Goal: Task Accomplishment & Management: Manage account settings

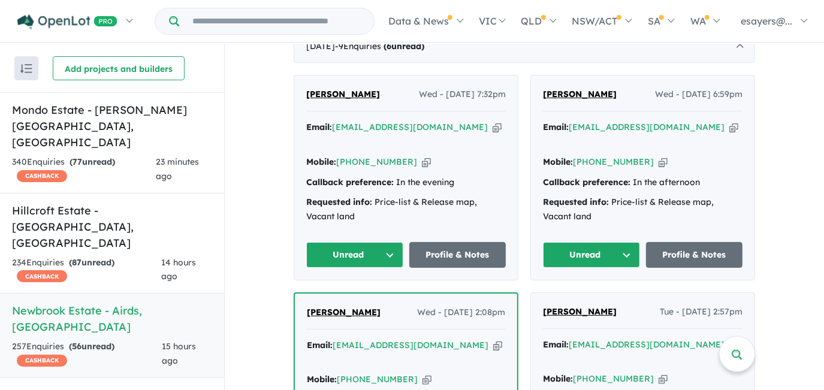
scroll to position [422, 0]
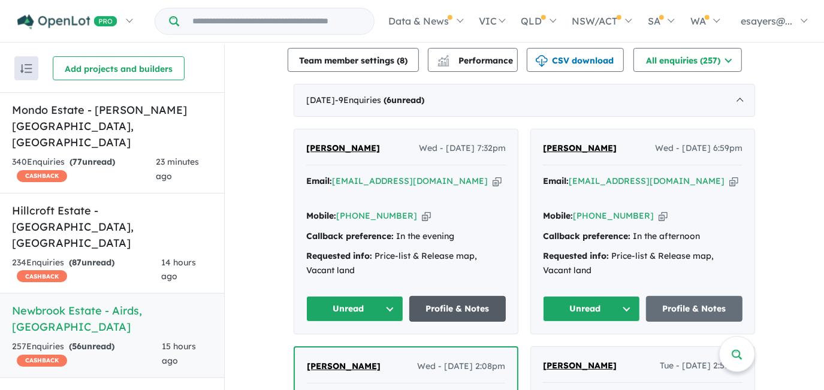
click at [449, 296] on link "Profile & Notes" at bounding box center [458, 309] width 97 height 26
click at [341, 296] on button "Unread" at bounding box center [354, 309] width 97 height 26
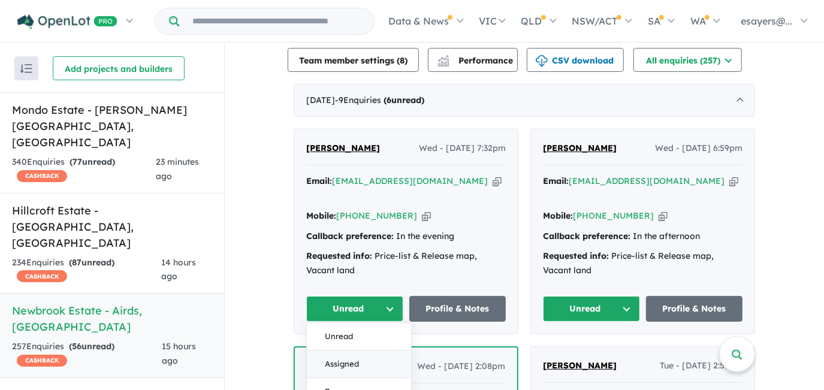
click at [347, 351] on button "Assigned" at bounding box center [359, 365] width 104 height 28
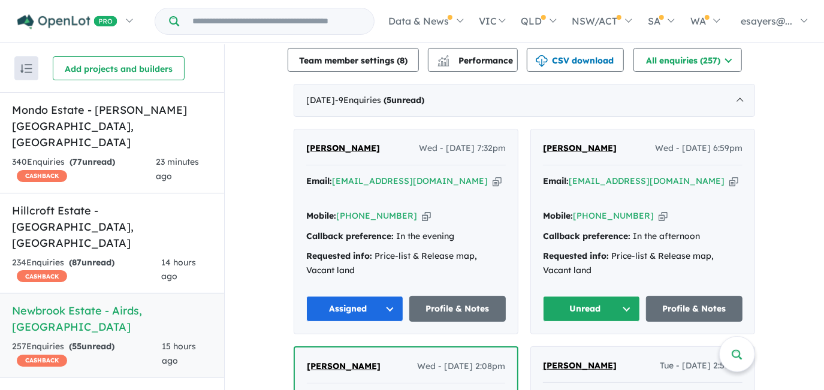
click at [493, 182] on icon "button" at bounding box center [497, 181] width 9 height 13
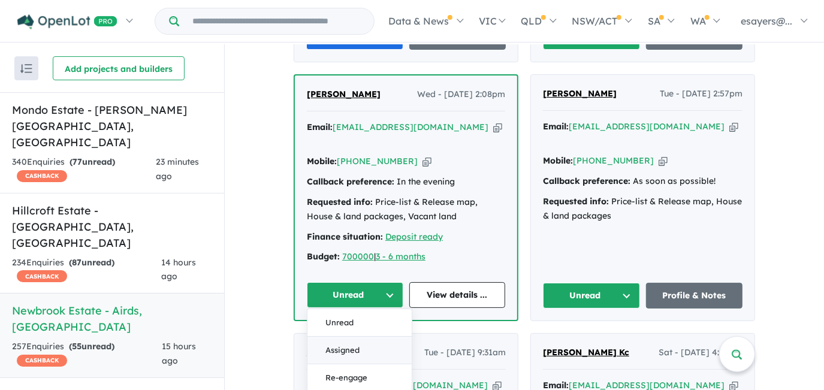
click at [355, 337] on button "Assigned" at bounding box center [360, 351] width 104 height 28
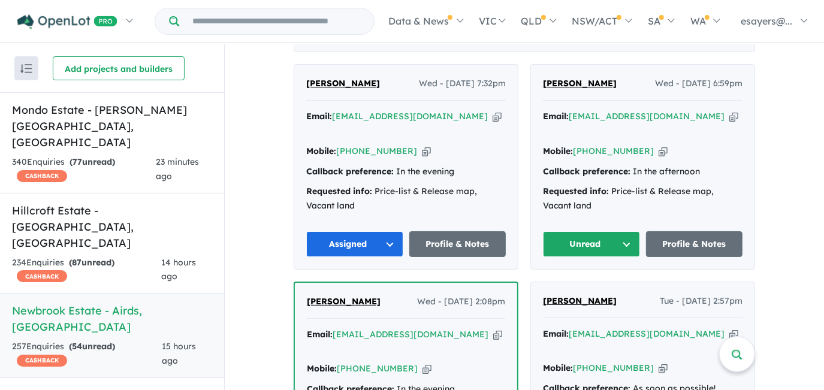
scroll to position [422, 0]
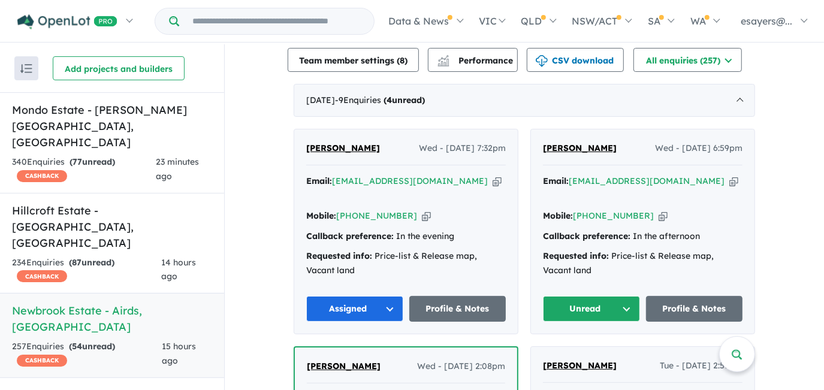
click at [730, 178] on icon "button" at bounding box center [734, 181] width 9 height 13
click at [730, 182] on icon "button" at bounding box center [734, 181] width 9 height 13
click at [583, 296] on button "Unread" at bounding box center [591, 309] width 97 height 26
click at [579, 351] on button "Assigned" at bounding box center [596, 365] width 104 height 28
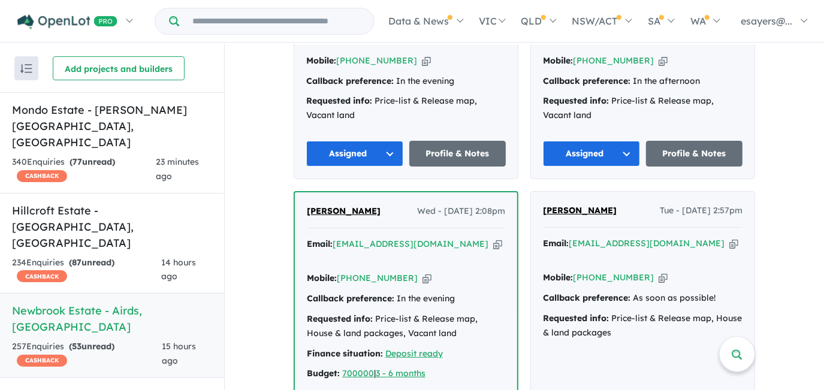
scroll to position [585, 0]
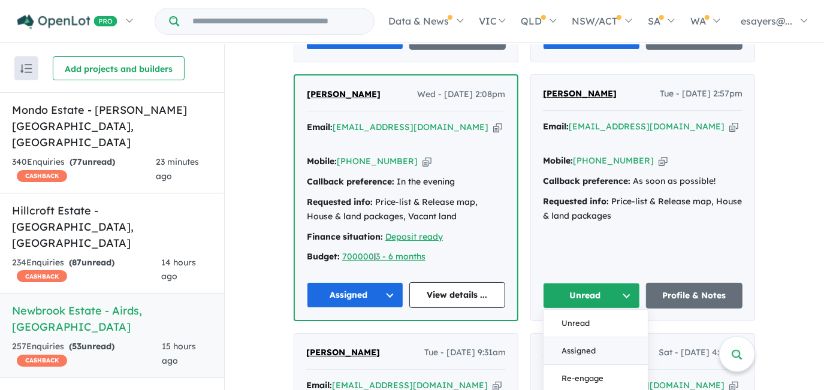
click at [571, 338] on button "Assigned" at bounding box center [596, 352] width 104 height 28
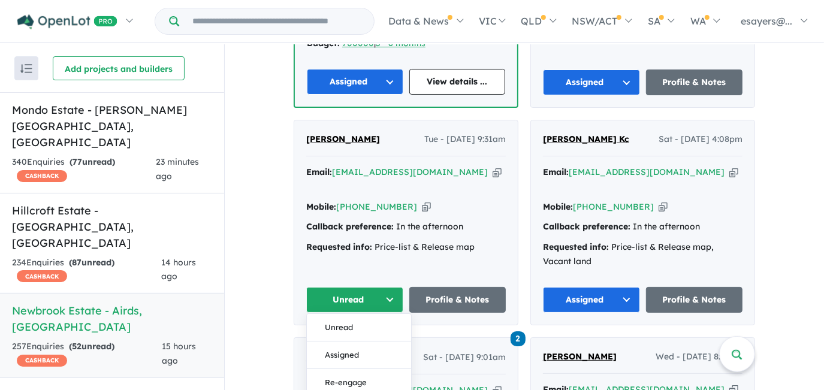
scroll to position [913, 0]
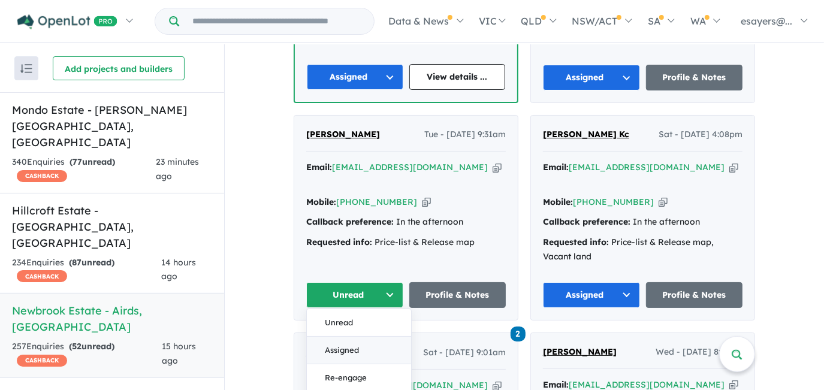
click at [355, 337] on button "Assigned" at bounding box center [359, 351] width 104 height 28
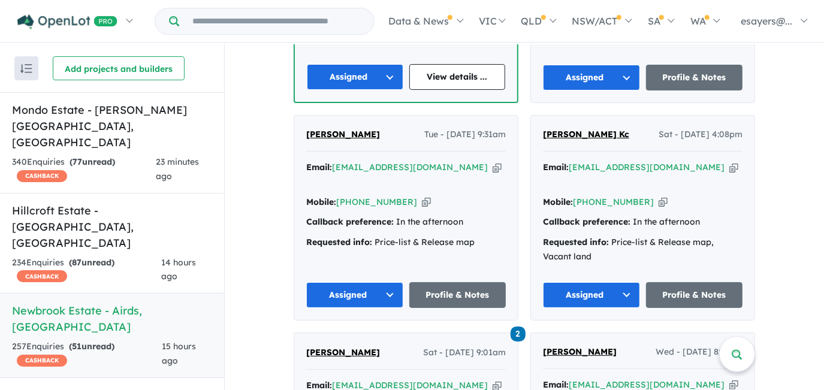
scroll to position [694, 0]
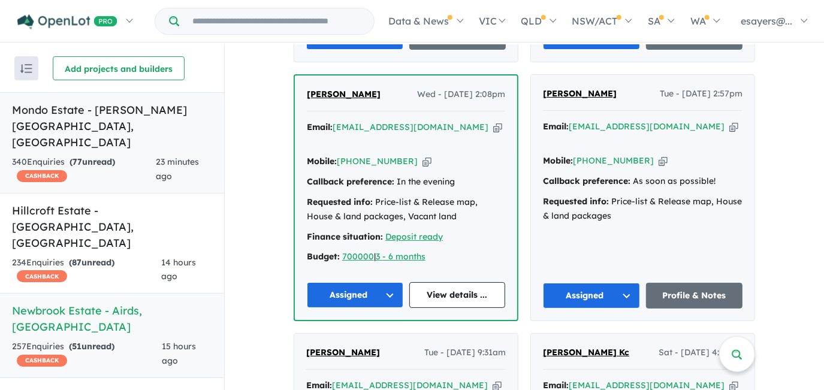
click at [43, 113] on h5 "Mondo Estate - Edmondson Park , NSW" at bounding box center [112, 126] width 200 height 49
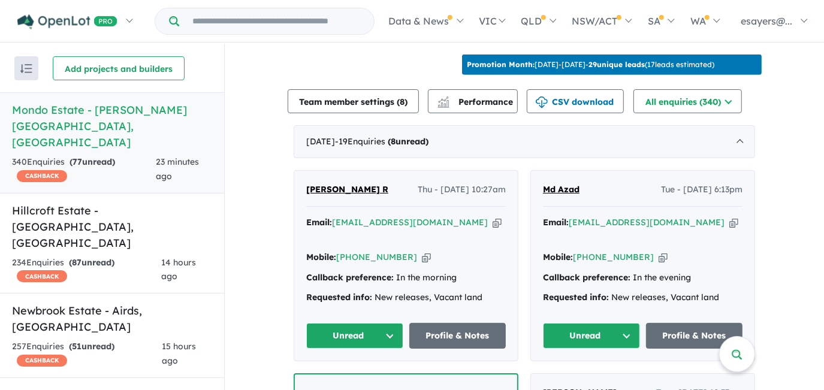
scroll to position [378, 0]
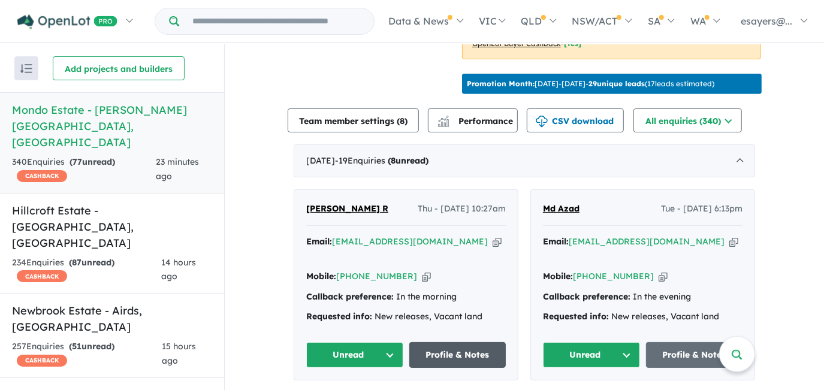
click at [480, 342] on link "Profile & Notes" at bounding box center [458, 355] width 97 height 26
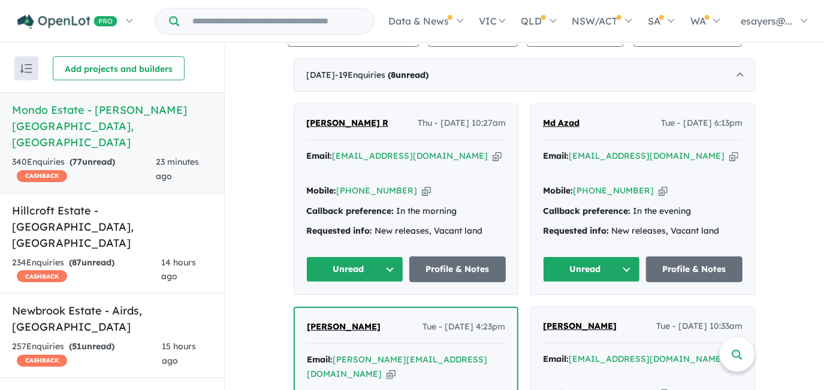
scroll to position [487, 0]
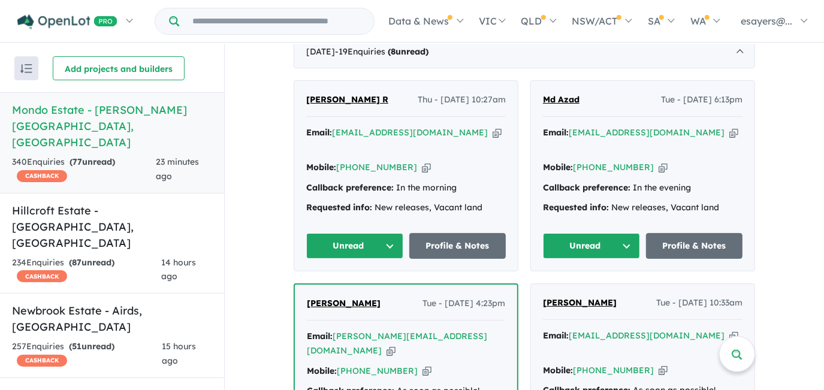
click at [348, 233] on button "Unread" at bounding box center [354, 246] width 97 height 26
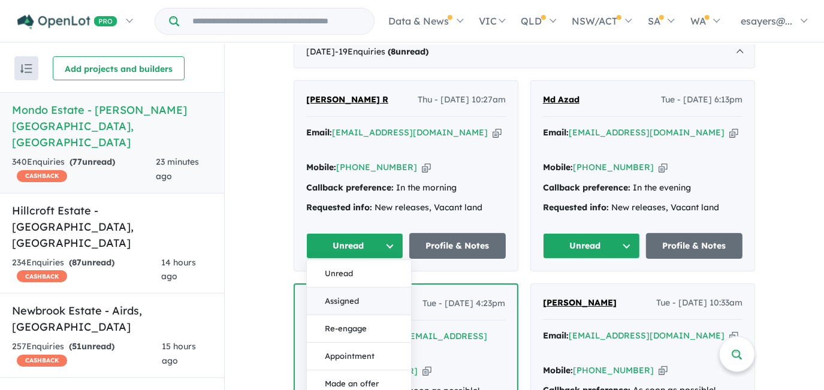
click at [351, 288] on button "Assigned" at bounding box center [359, 302] width 104 height 28
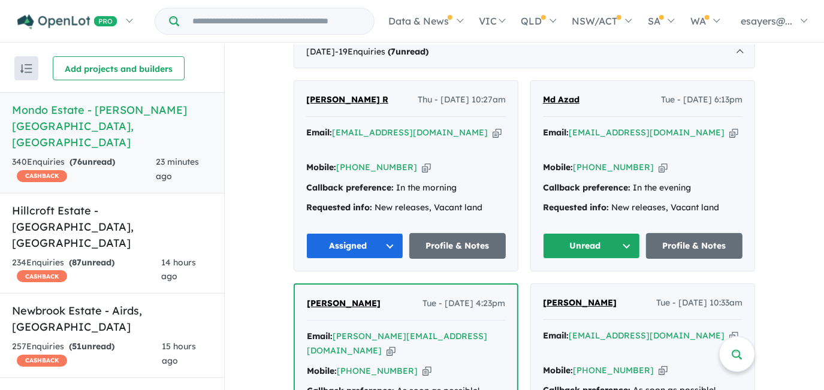
click at [593, 233] on button "Unread" at bounding box center [591, 246] width 97 height 26
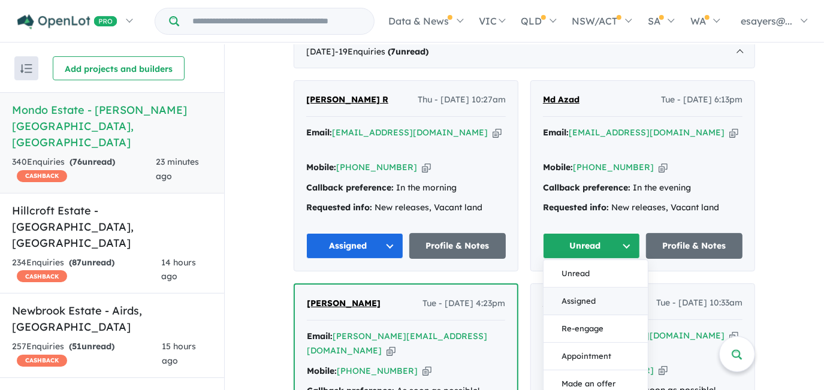
click at [604, 288] on button "Assigned" at bounding box center [596, 302] width 104 height 28
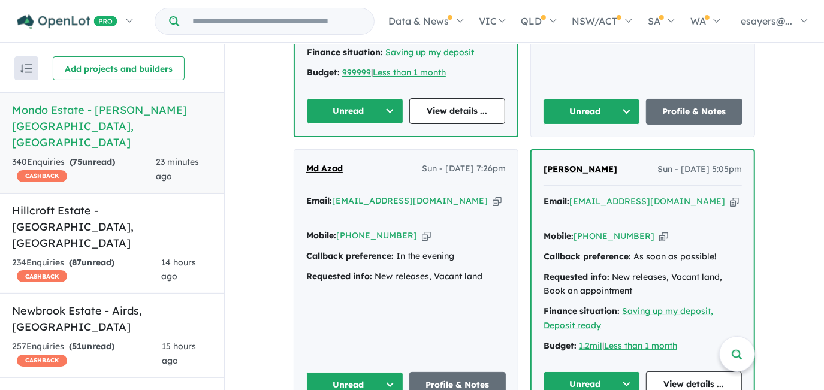
scroll to position [868, 0]
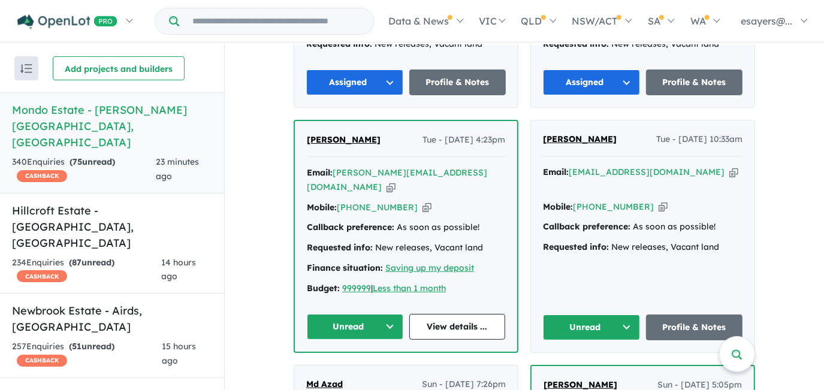
click at [573, 315] on button "Unread" at bounding box center [591, 328] width 97 height 26
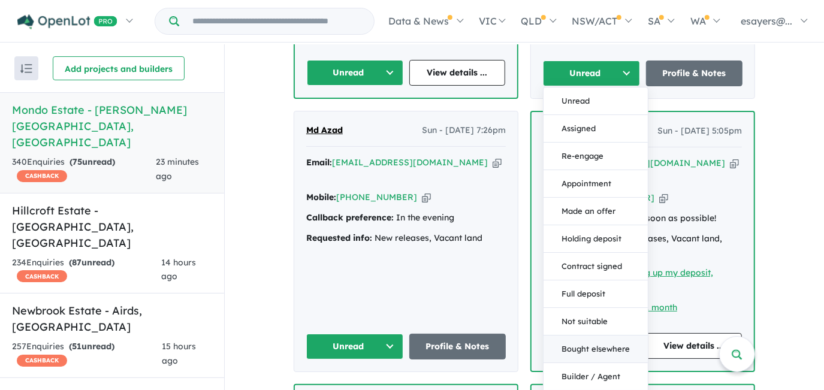
scroll to position [977, 0]
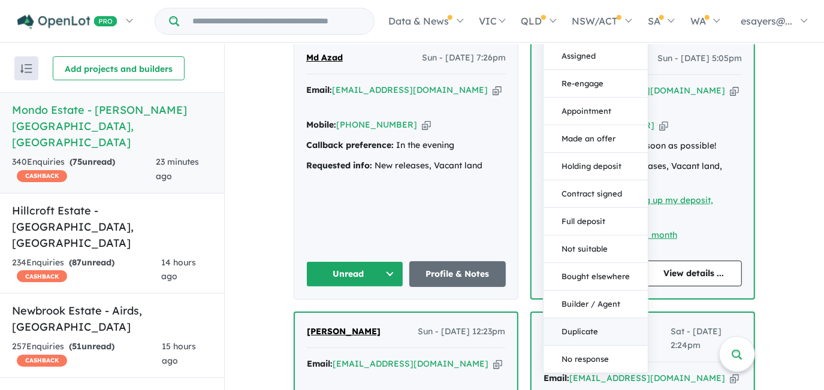
click at [576, 318] on button "Duplicate" at bounding box center [596, 332] width 104 height 28
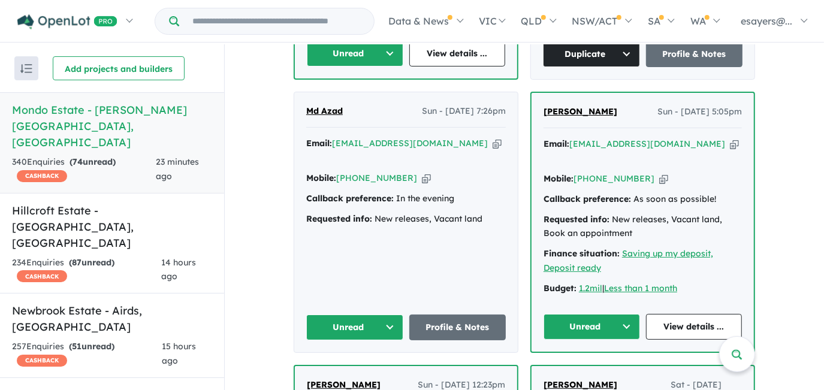
scroll to position [923, 0]
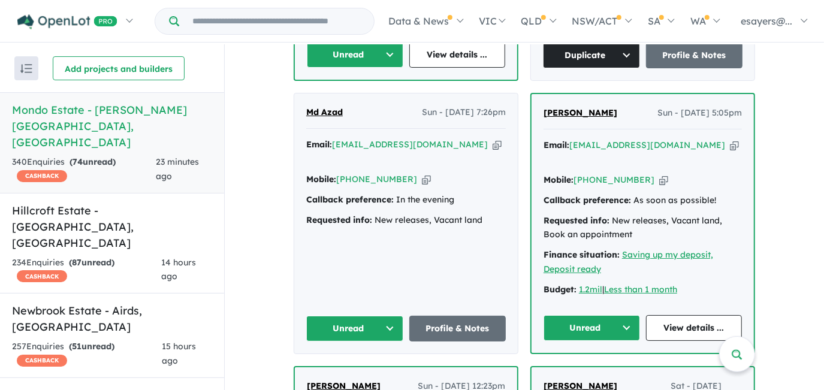
click at [347, 316] on button "Unread" at bounding box center [354, 329] width 97 height 26
click at [360, 371] on button "Assigned" at bounding box center [359, 385] width 104 height 28
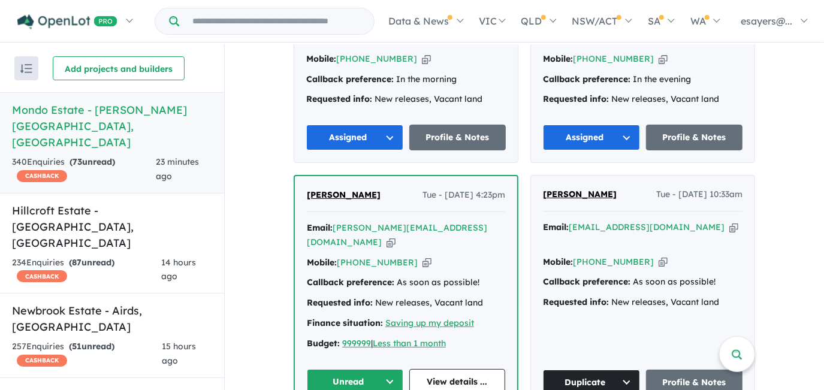
scroll to position [596, 0]
click at [344, 369] on button "Unread" at bounding box center [355, 382] width 97 height 26
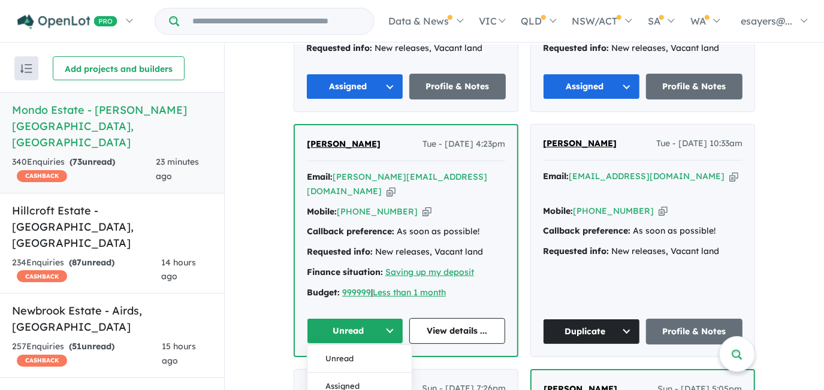
scroll to position [705, 0]
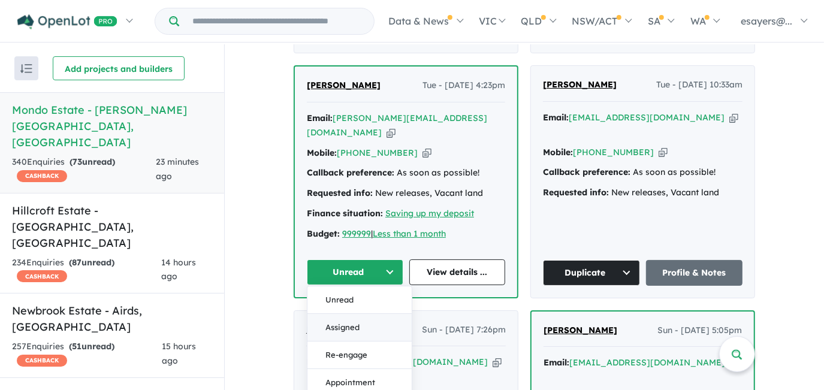
click at [347, 314] on button "Assigned" at bounding box center [360, 328] width 104 height 28
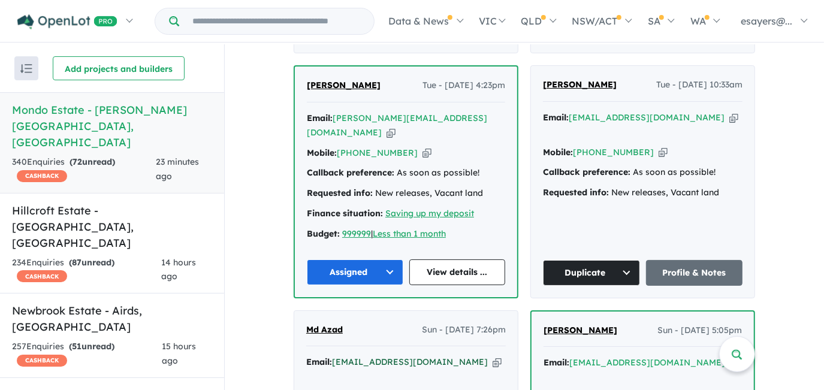
scroll to position [868, 0]
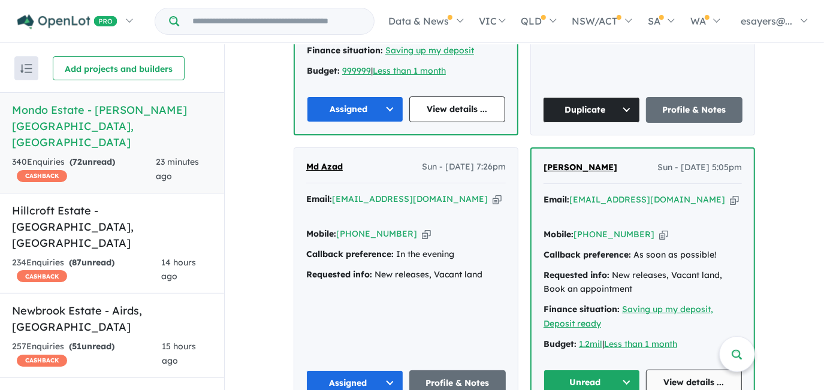
click at [664, 370] on link "View details ..." at bounding box center [694, 383] width 97 height 26
click at [590, 370] on button "Unread" at bounding box center [592, 383] width 97 height 26
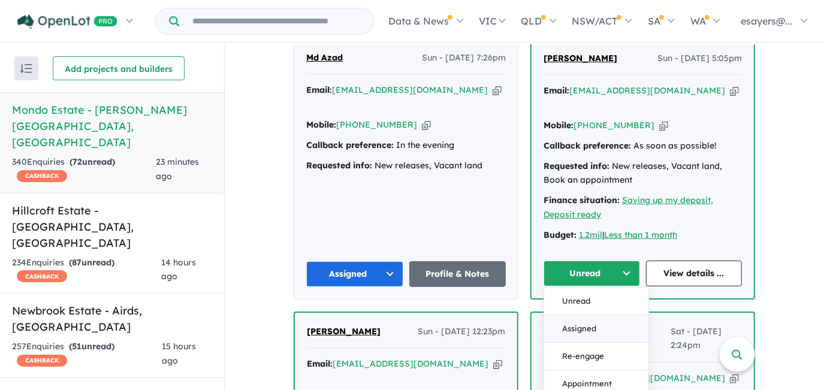
click at [581, 315] on button "Assigned" at bounding box center [596, 329] width 104 height 28
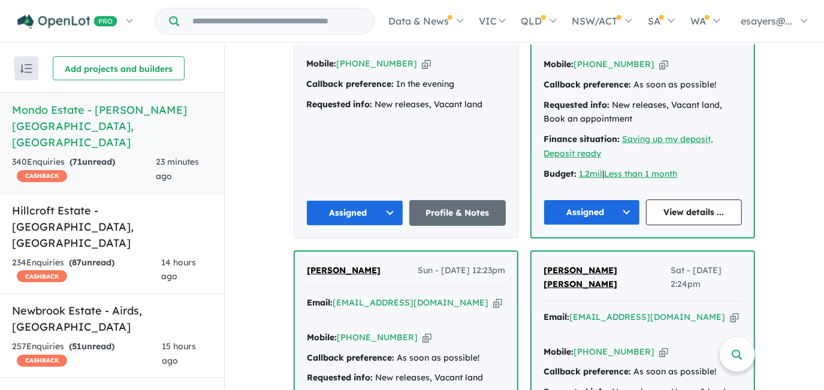
scroll to position [1032, 0]
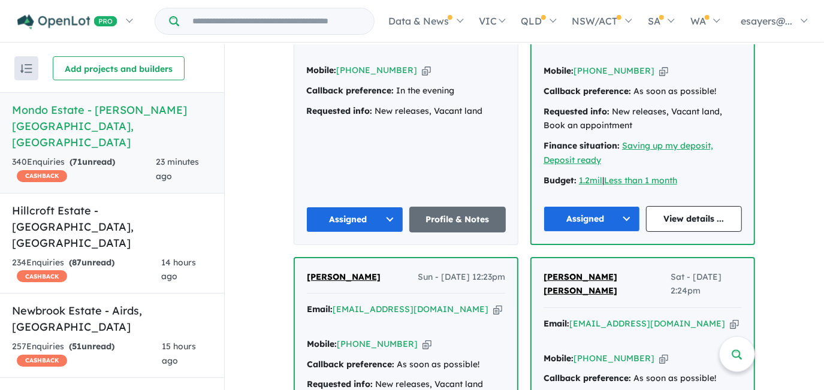
click at [577, 206] on button "Assigned" at bounding box center [592, 219] width 97 height 26
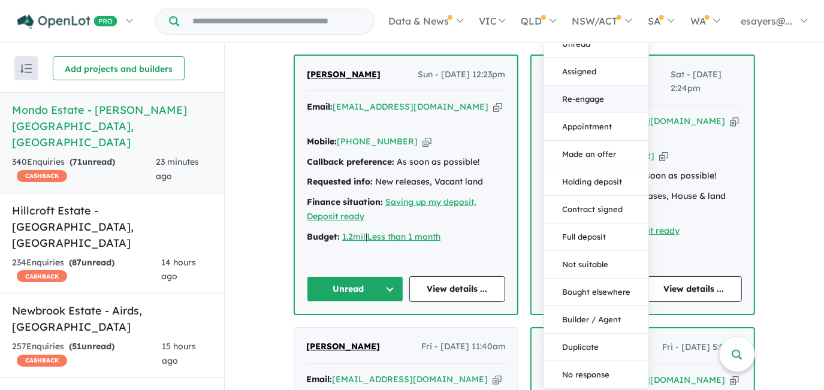
scroll to position [1250, 0]
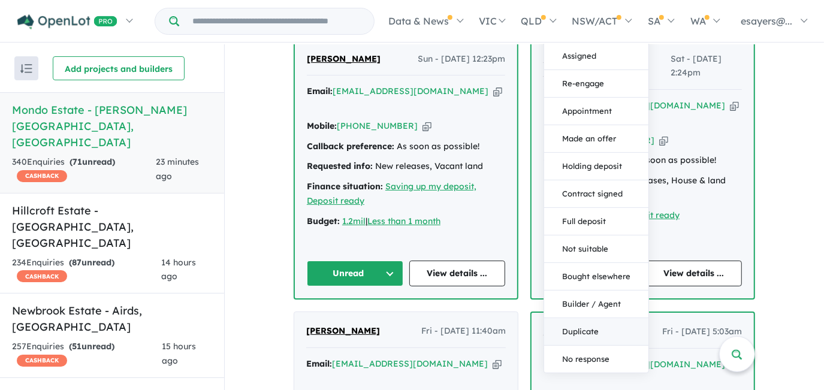
click at [583, 318] on button "Duplicate" at bounding box center [596, 332] width 104 height 28
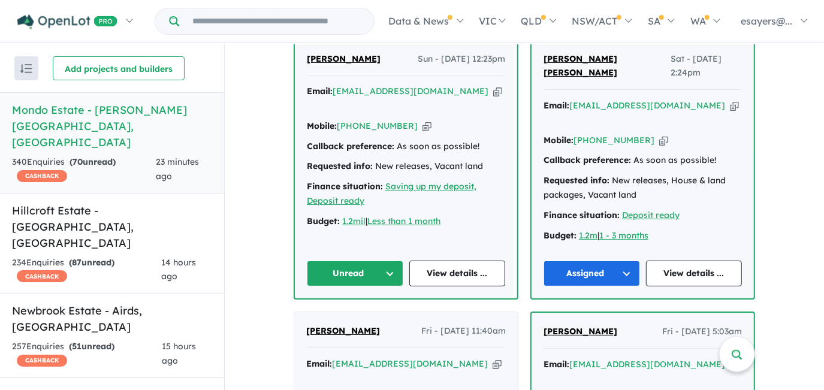
click at [366, 261] on button "Unread" at bounding box center [355, 274] width 97 height 26
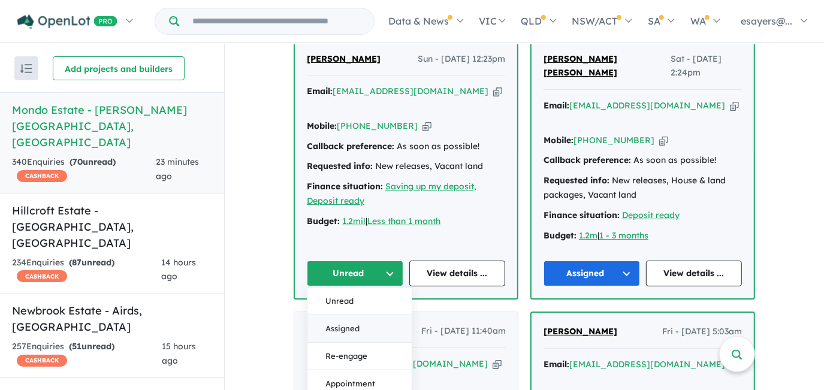
click at [365, 316] on button "Assigned" at bounding box center [360, 330] width 104 height 28
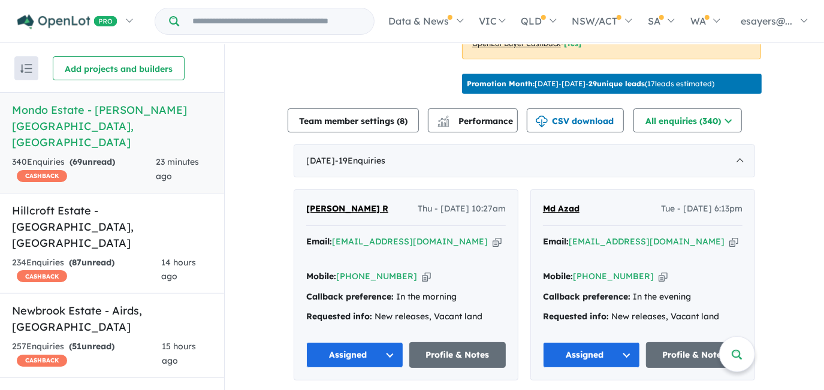
scroll to position [159, 0]
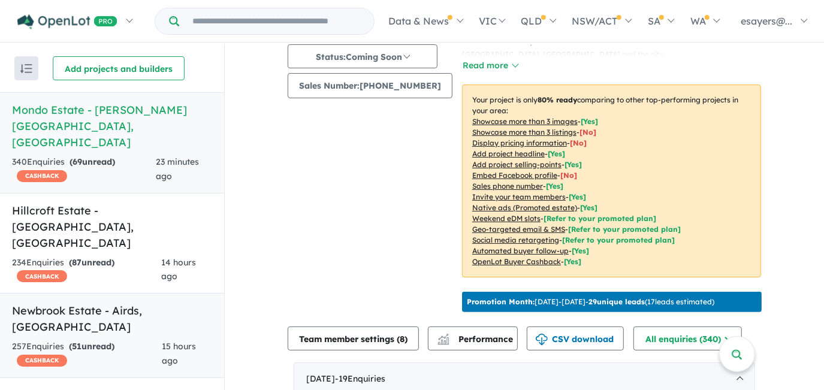
click at [113, 303] on h5 "Newbrook Estate - Airds , NSW" at bounding box center [112, 319] width 200 height 32
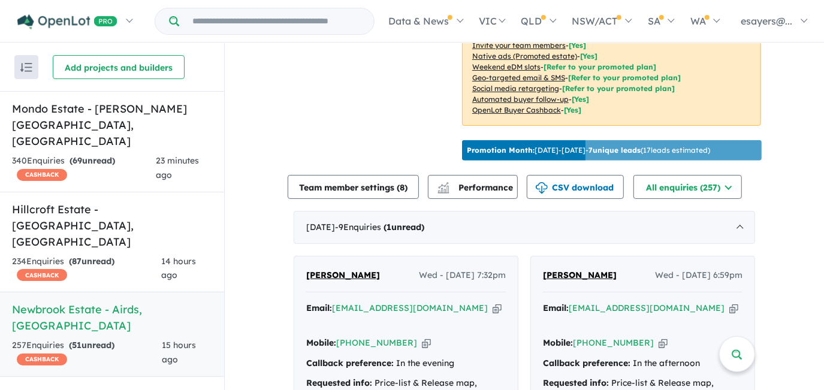
scroll to position [436, 0]
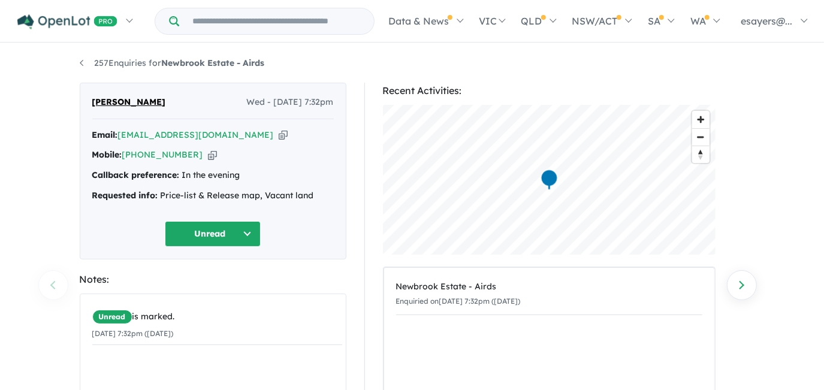
click at [279, 133] on icon "button" at bounding box center [283, 135] width 9 height 13
click at [279, 134] on icon "button" at bounding box center [283, 135] width 9 height 13
click at [279, 133] on icon "button" at bounding box center [283, 135] width 9 height 13
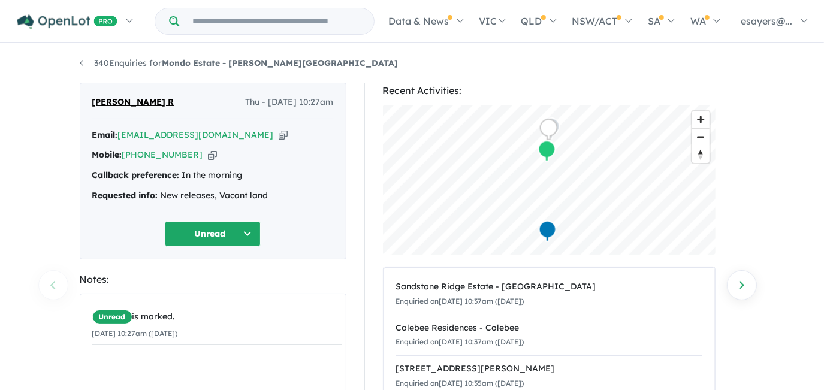
click at [279, 136] on icon "button" at bounding box center [283, 135] width 9 height 13
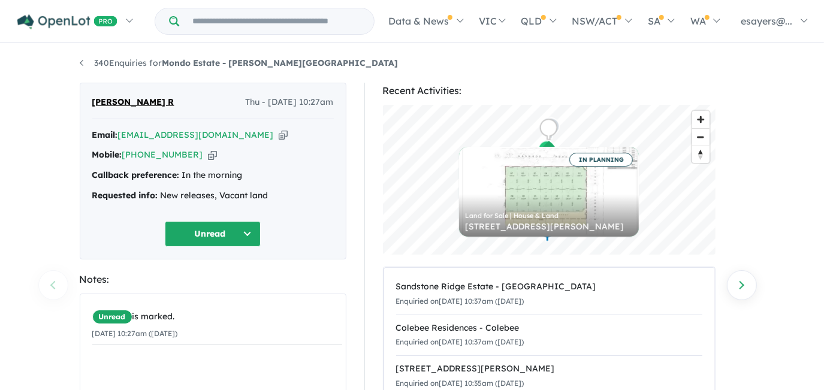
click at [279, 133] on icon "button" at bounding box center [283, 135] width 9 height 13
click at [279, 137] on icon "button" at bounding box center [283, 135] width 9 height 13
click at [22, 174] on div "340 Enquiries for Mondo Estate - Edmondson Park Previous enquiry Next enquiry G…" at bounding box center [412, 218] width 824 height 348
click at [279, 137] on icon "button" at bounding box center [283, 135] width 9 height 13
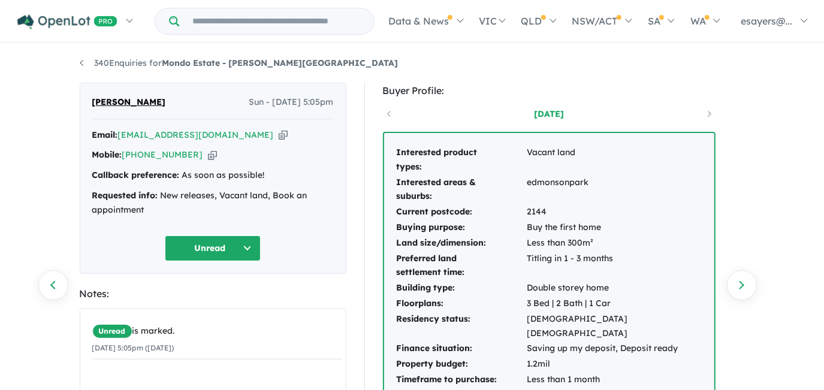
click at [279, 137] on icon "button" at bounding box center [283, 135] width 9 height 13
